Goal: Navigation & Orientation: Find specific page/section

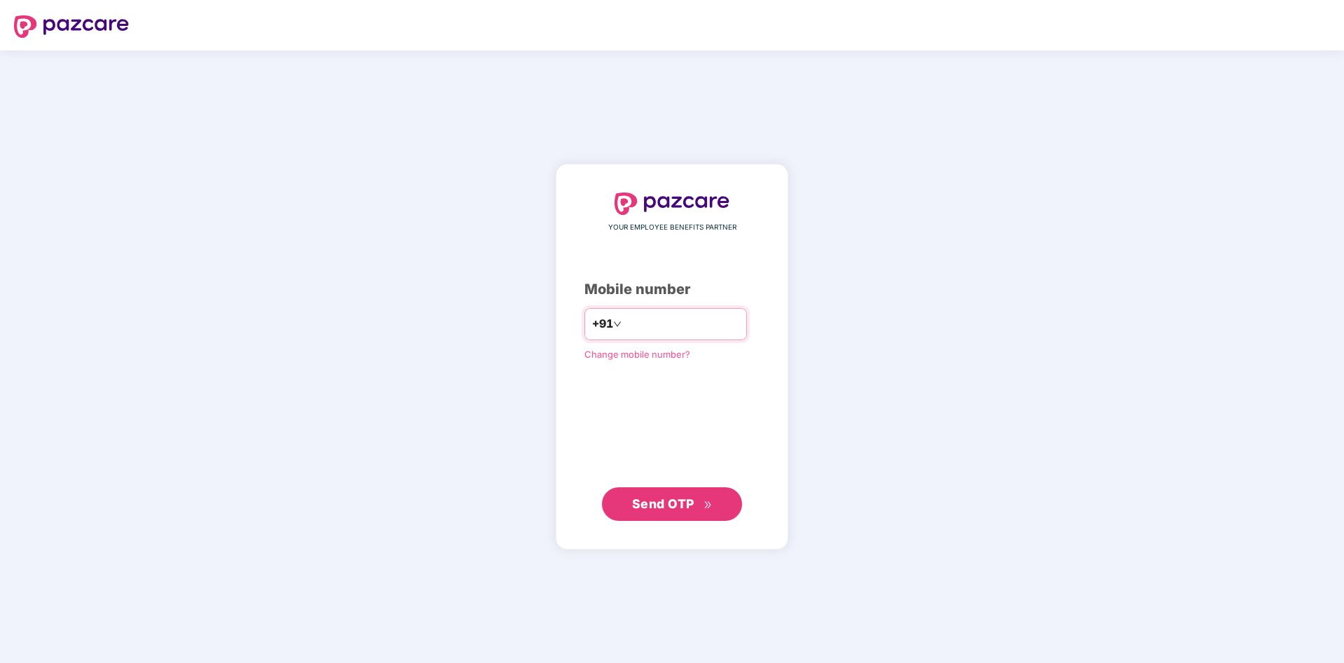
type input "**********"
click at [666, 516] on button "Send OTP" at bounding box center [672, 505] width 140 height 34
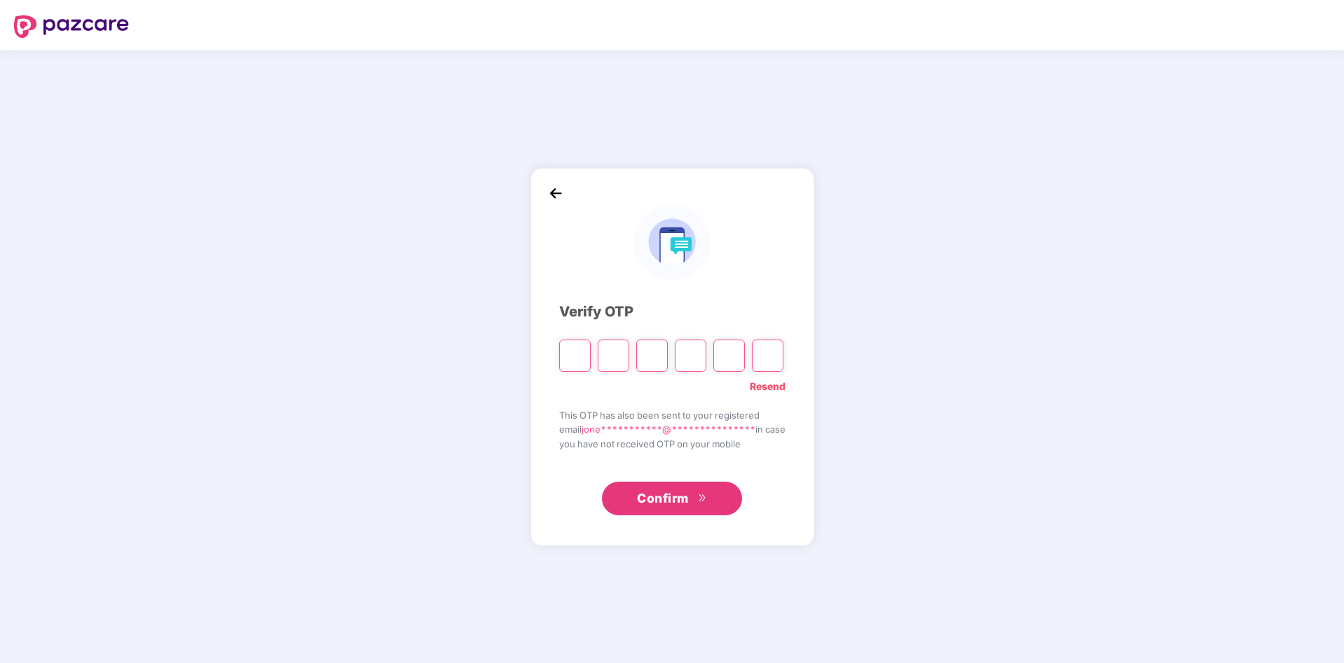
paste input "*"
type input "*"
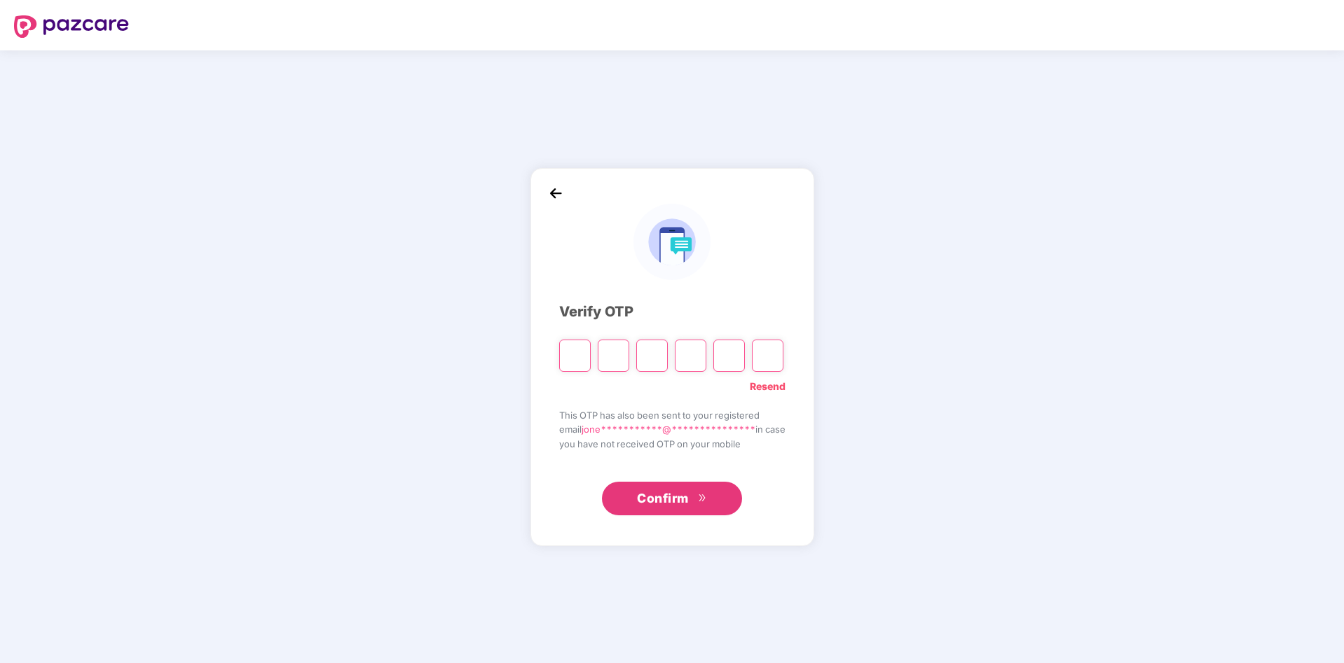
type input "*"
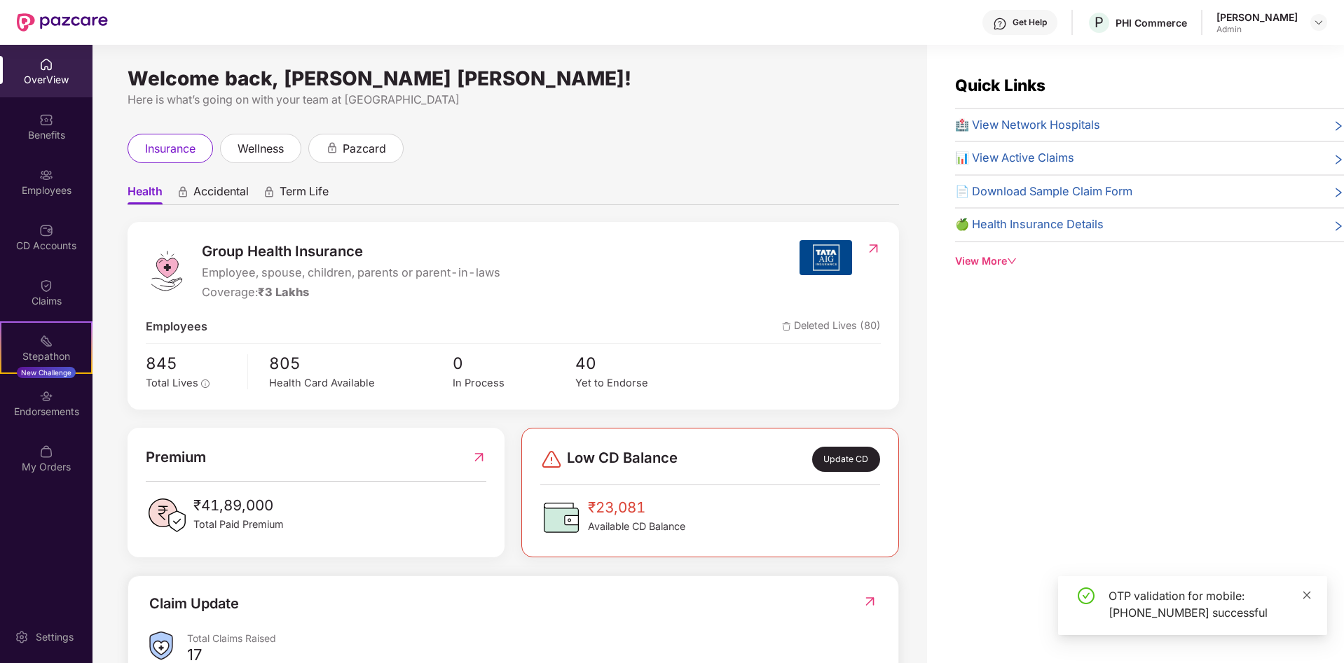
click at [1309, 595] on icon "close" at bounding box center [1307, 596] width 10 height 10
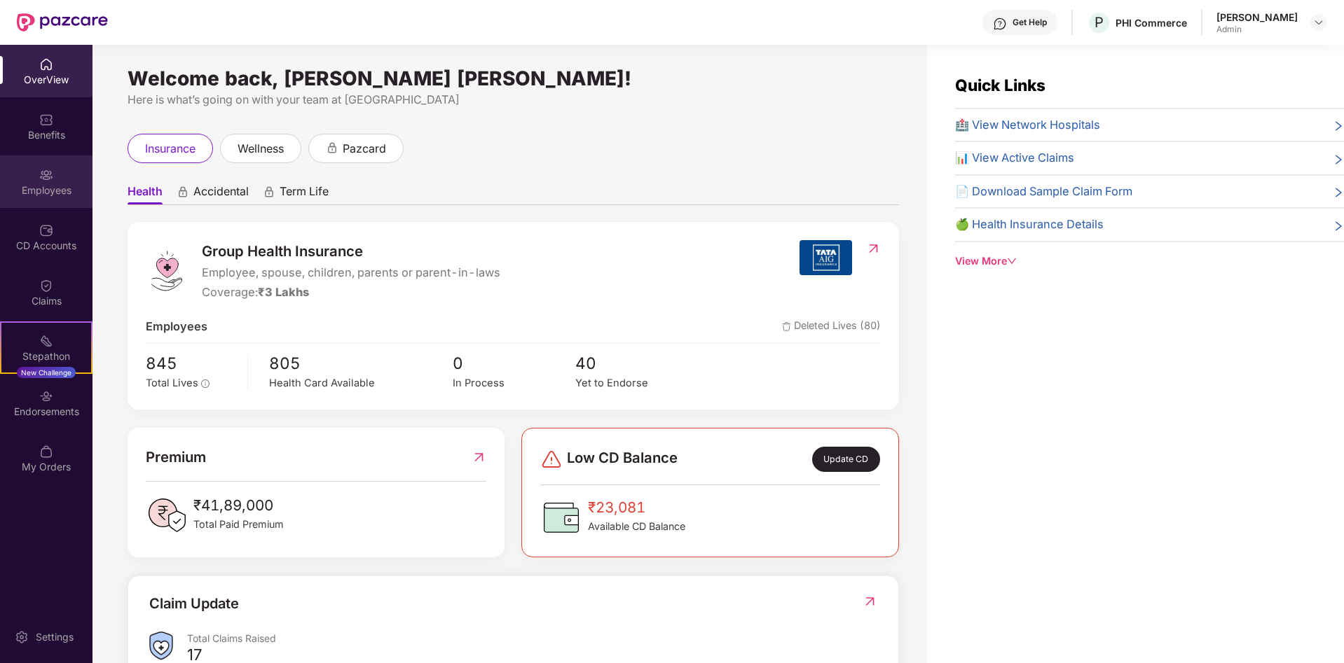
click at [53, 193] on div "Employees" at bounding box center [46, 191] width 92 height 14
